Goal: Find specific page/section: Find specific page/section

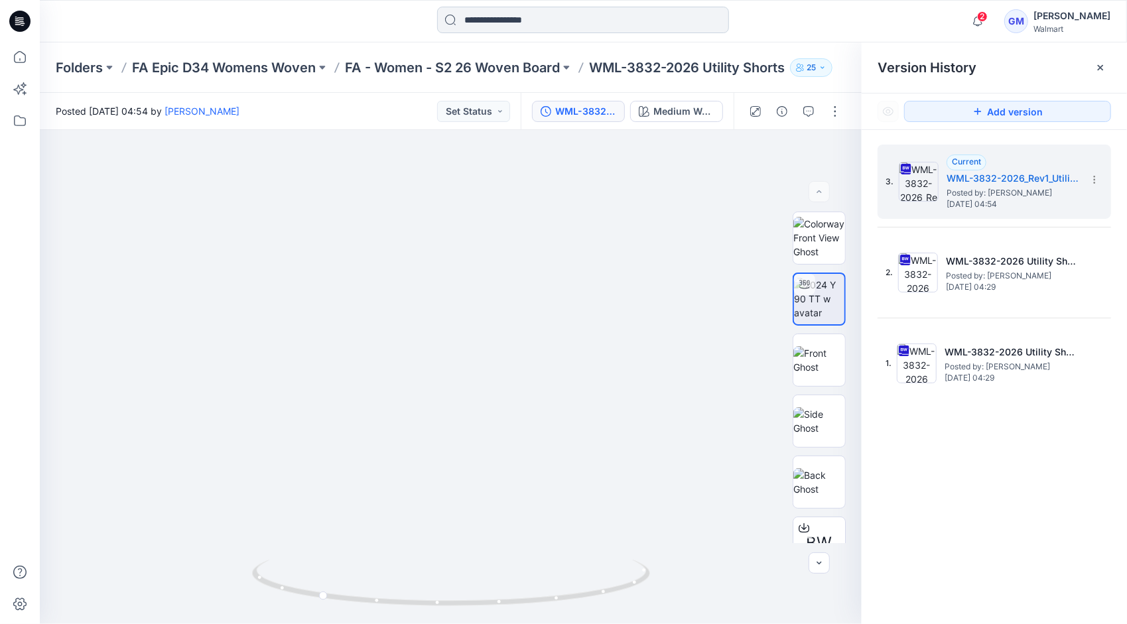
click at [509, 18] on input at bounding box center [583, 20] width 292 height 27
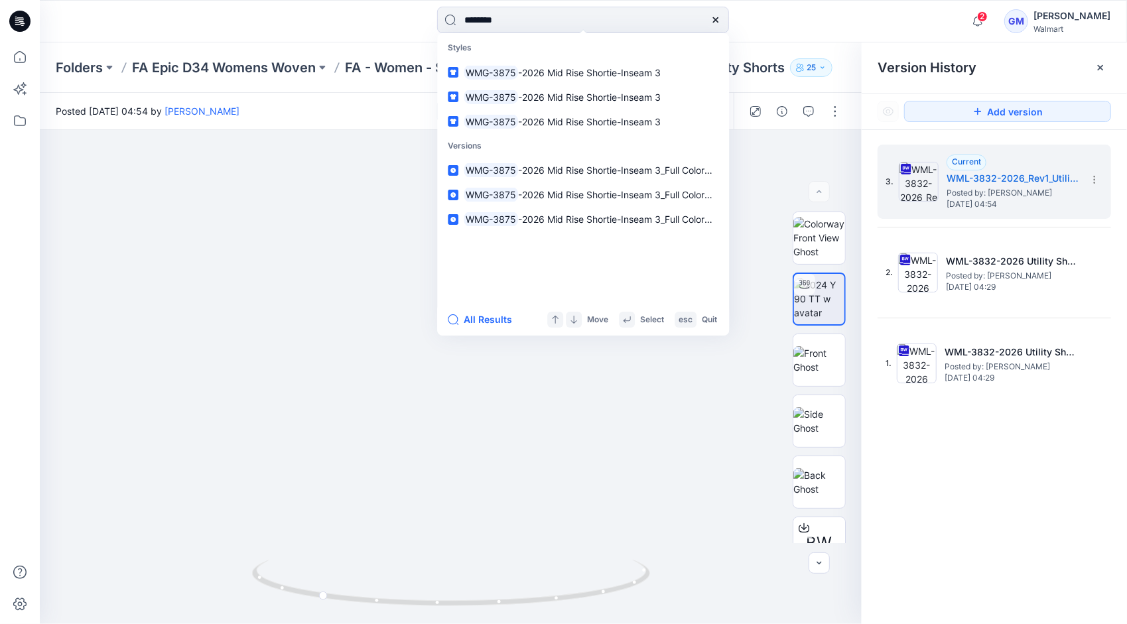
type input "********"
click at [492, 316] on button "All Results" at bounding box center [484, 320] width 73 height 16
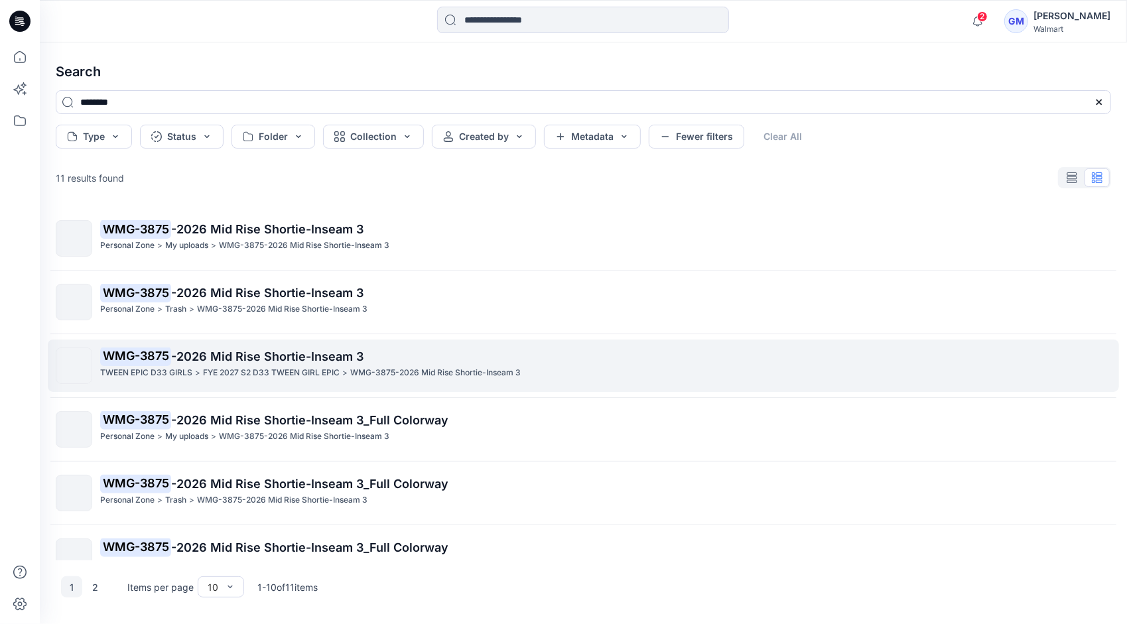
click at [303, 356] on span "-2026 Mid Rise Shortie-Inseam 3" at bounding box center [267, 357] width 192 height 14
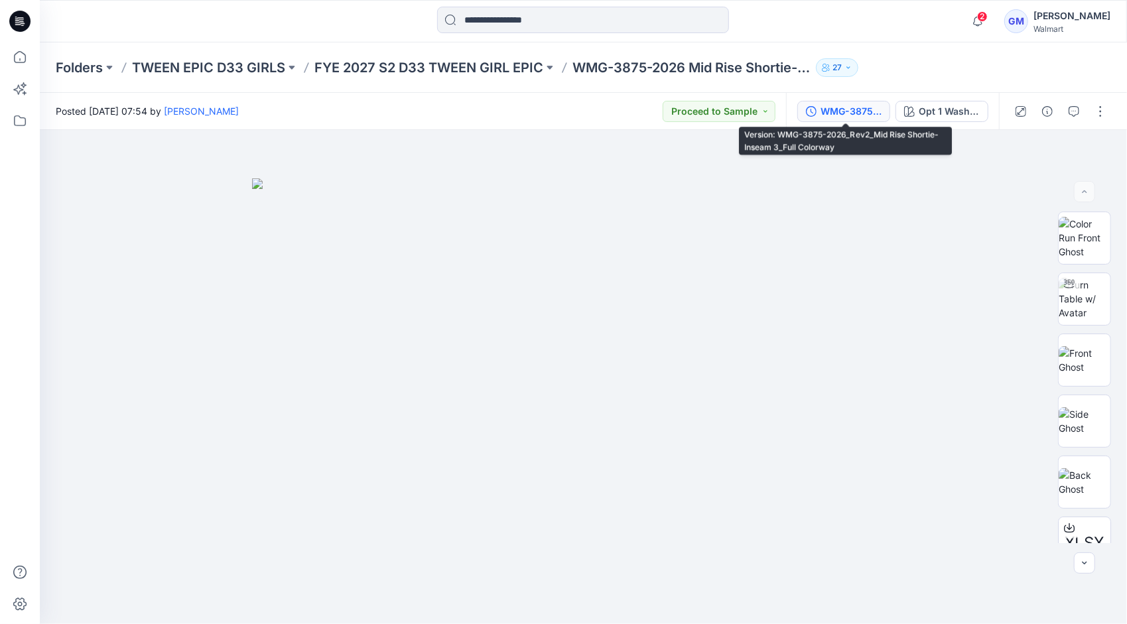
click at [855, 112] on div "WMG-3875-2026_Rev2_Mid Rise Shortie-Inseam 3_Full Colorway" at bounding box center [851, 111] width 61 height 15
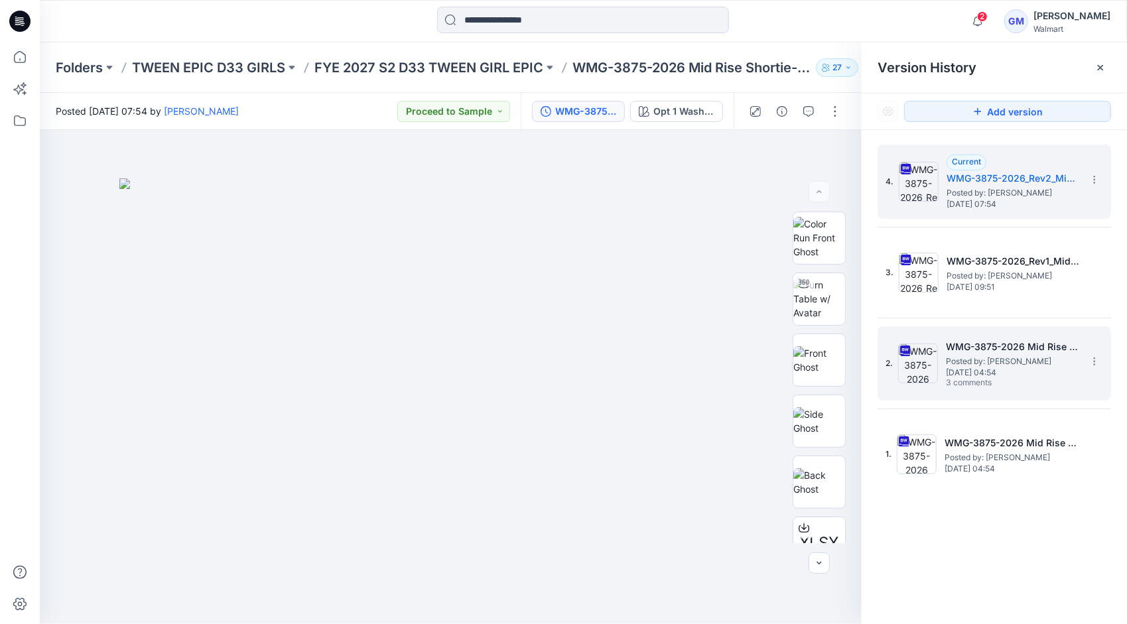
click at [985, 361] on span "Posted by: [PERSON_NAME]" at bounding box center [1012, 361] width 133 height 13
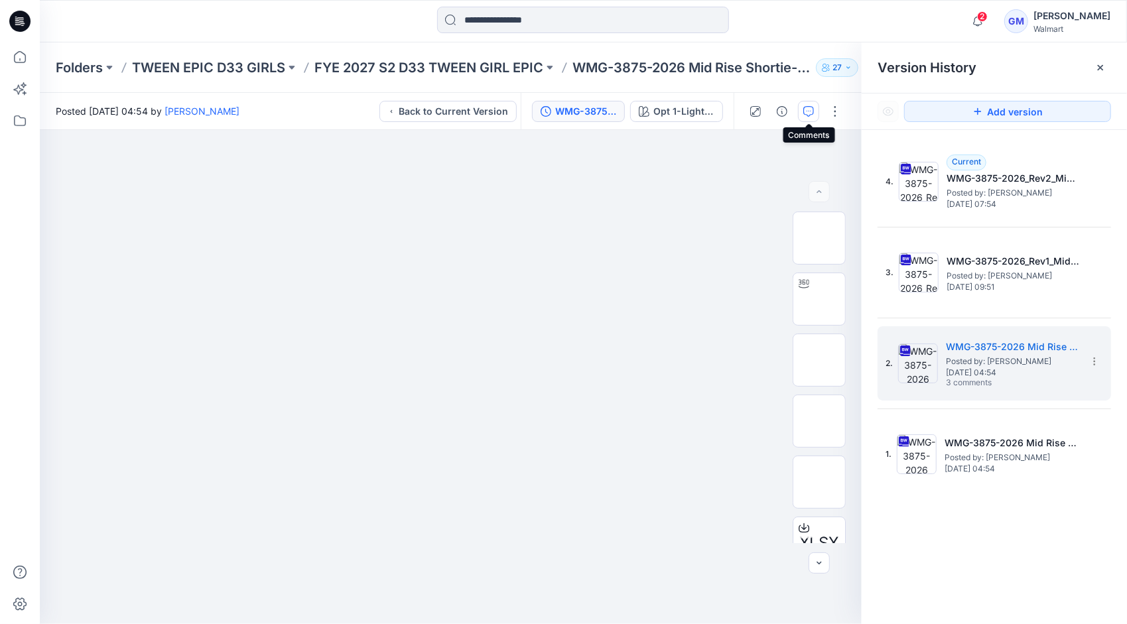
click at [804, 109] on icon "button" at bounding box center [808, 111] width 11 height 11
